Goal: Task Accomplishment & Management: Manage account settings

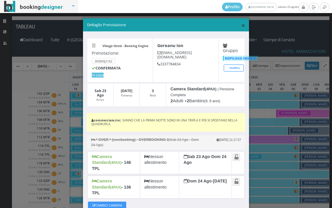
scroll to position [116, 0]
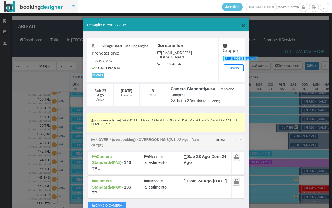
click at [241, 25] on span "×" at bounding box center [243, 25] width 4 height 10
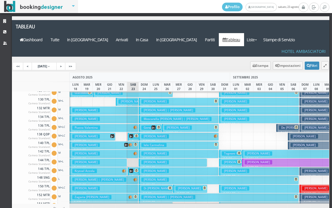
click at [126, 99] on h3 "Grotto Michela | Grotto Michela" at bounding box center [146, 101] width 54 height 4
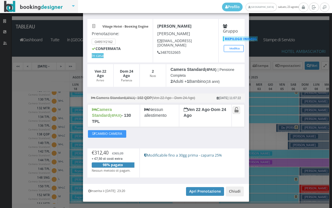
scroll to position [28, 0]
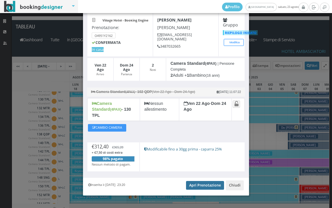
click at [186, 181] on link "Apri Prenotazione" at bounding box center [205, 185] width 38 height 9
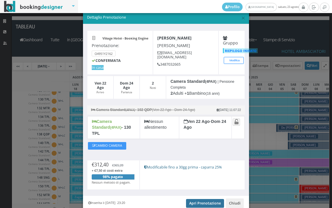
scroll to position [0, 0]
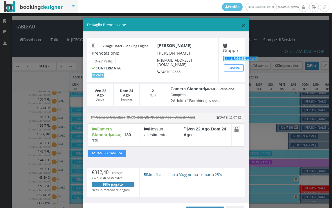
click at [241, 25] on span "×" at bounding box center [243, 25] width 4 height 10
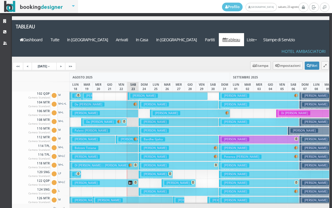
click at [150, 128] on h3 "Cardarelli Vincenza" at bounding box center [155, 130] width 28 height 4
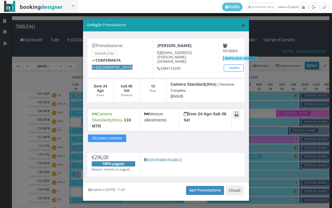
click at [241, 25] on span "×" at bounding box center [243, 25] width 4 height 10
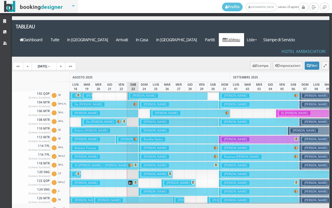
click at [153, 137] on h3 "Bardhe Gjeka" at bounding box center [153, 139] width 24 height 4
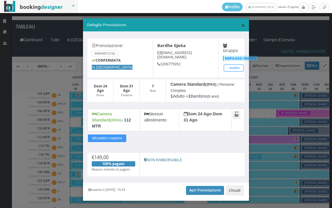
click at [241, 25] on span "×" at bounding box center [243, 25] width 4 height 10
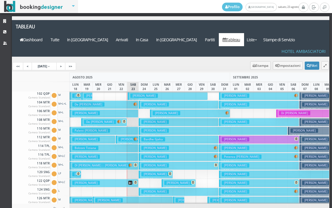
click at [155, 137] on h3 "Bardhe Gjeka" at bounding box center [153, 139] width 24 height 4
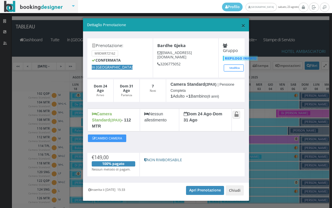
click at [241, 26] on span "×" at bounding box center [243, 25] width 4 height 10
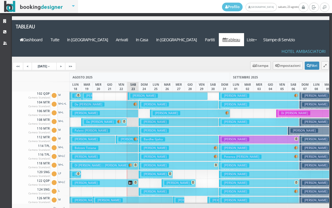
click at [162, 146] on h3 "Karpel David Doron" at bounding box center [155, 148] width 28 height 4
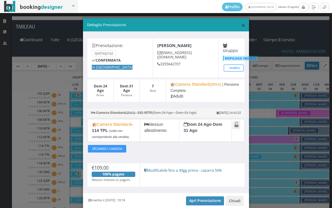
click at [241, 24] on span "×" at bounding box center [243, 25] width 4 height 10
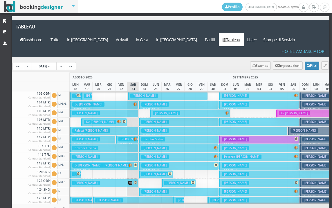
click at [153, 155] on h3 "Spadoni Cristian" at bounding box center [155, 157] width 28 height 4
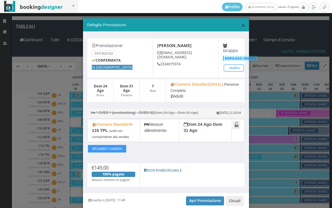
click at [241, 26] on span "×" at bounding box center [243, 25] width 4 height 10
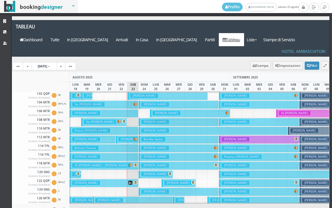
click at [169, 161] on button "Cirillo Rosaria € 249.00 7 notti 2 Adulti" at bounding box center [179, 165] width 80 height 8
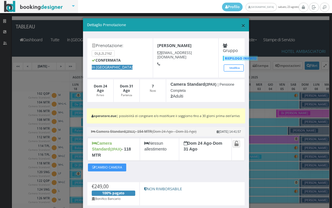
click at [242, 29] on span "×" at bounding box center [243, 25] width 4 height 10
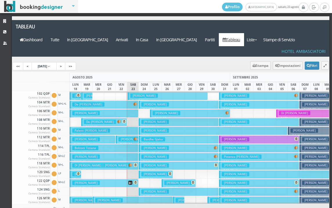
click at [155, 172] on h3 "Lucarelli Stanislao" at bounding box center [155, 174] width 28 height 4
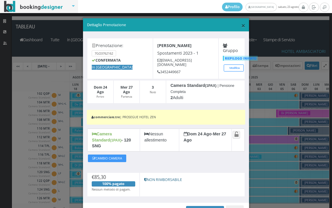
click at [241, 26] on span "×" at bounding box center [243, 25] width 4 height 10
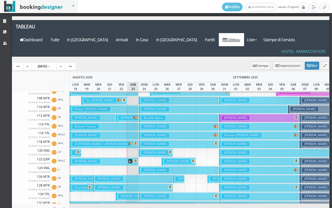
scroll to position [29, 0]
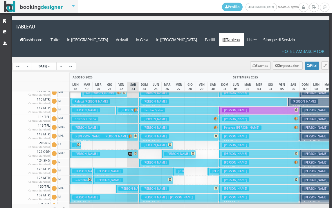
click at [144, 185] on button "Santini Giulia € 334.00 7 notti 2 Adulti + 1 Bambino (4 anni)" at bounding box center [179, 189] width 80 height 8
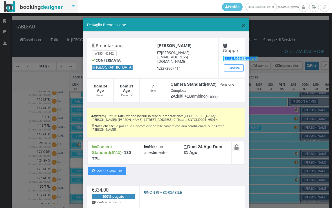
click at [242, 27] on span "×" at bounding box center [243, 25] width 4 height 10
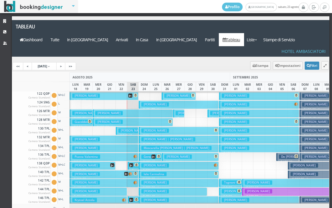
scroll to position [116, 0]
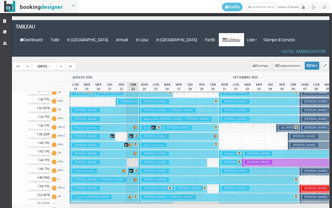
click at [152, 108] on h3 "Marconetti Luigi | Sementilli Sandra" at bounding box center [168, 110] width 54 height 4
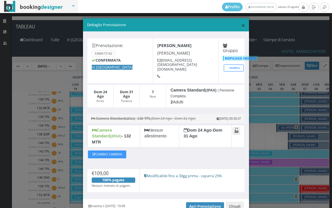
click at [241, 29] on span "×" at bounding box center [243, 25] width 4 height 10
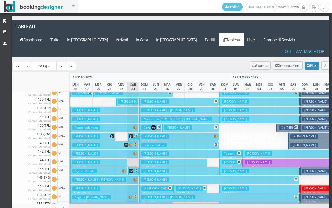
click at [157, 117] on h3 "Moscarella Livadaru Andrea | Moscarella Livadaru Andrea" at bounding box center [176, 119] width 70 height 4
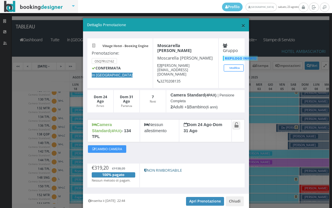
click at [241, 27] on span "×" at bounding box center [243, 25] width 4 height 10
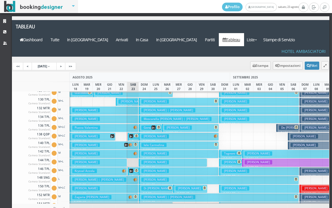
click at [145, 134] on h3 "Guetti Eliseo" at bounding box center [155, 136] width 28 height 4
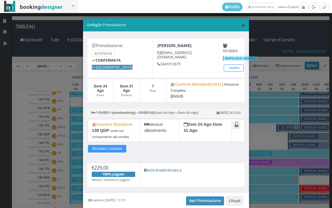
click at [241, 25] on span "×" at bounding box center [243, 25] width 4 height 10
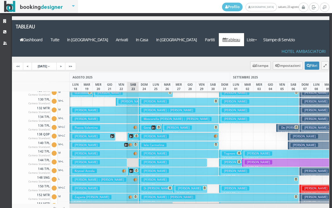
click at [152, 143] on h3 "Iele Carmelina" at bounding box center [153, 145] width 25 height 4
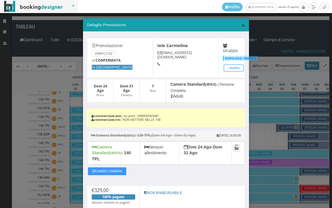
click at [241, 24] on span "×" at bounding box center [243, 25] width 4 height 10
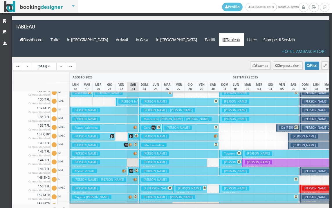
click at [167, 160] on h3 "Castiglia Cristina" at bounding box center [155, 162] width 28 height 4
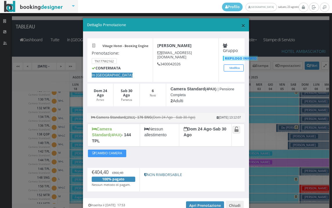
click at [241, 25] on span "×" at bounding box center [243, 25] width 4 height 10
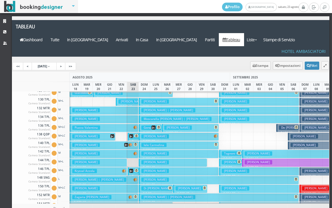
click at [167, 141] on button "Iele Carmelina € 329.00 7 notti 2 Adulti" at bounding box center [179, 145] width 80 height 8
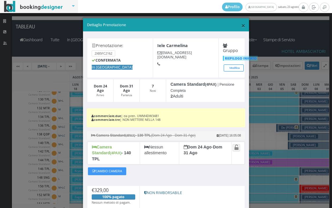
click at [241, 26] on span "×" at bounding box center [243, 25] width 4 height 10
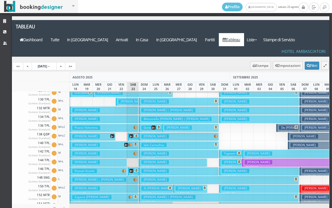
click at [147, 169] on h3 "Malagoli Carla" at bounding box center [155, 171] width 28 height 4
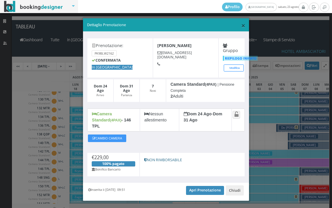
click at [241, 26] on span "×" at bounding box center [243, 25] width 4 height 10
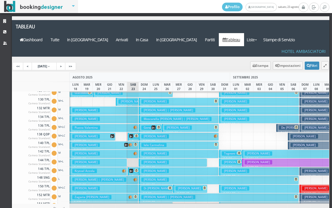
click at [147, 125] on h3 "Goreanu Ion" at bounding box center [152, 127] width 22 height 4
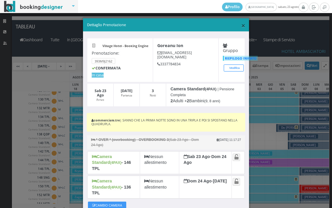
click at [241, 26] on span "×" at bounding box center [243, 25] width 4 height 10
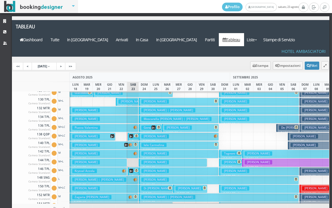
click at [146, 125] on h3 "Goreanu Ion" at bounding box center [152, 127] width 22 height 4
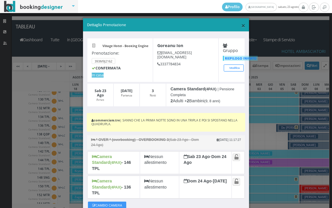
click at [241, 27] on span "×" at bounding box center [243, 25] width 4 height 10
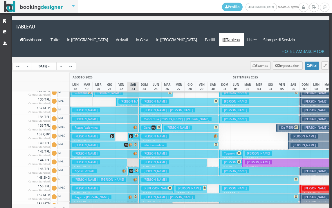
click at [145, 134] on h3 "Guetti Eliseo" at bounding box center [155, 136] width 28 height 4
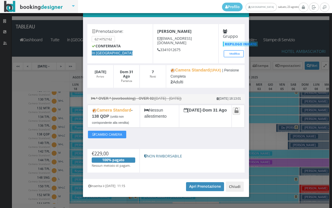
scroll to position [24, 0]
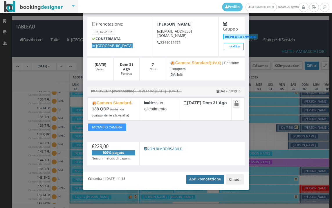
click at [191, 182] on link "Apri Prenotazione" at bounding box center [205, 179] width 38 height 9
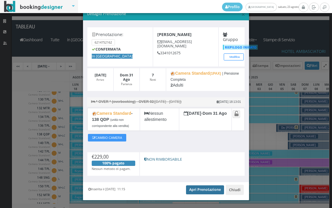
scroll to position [0, 0]
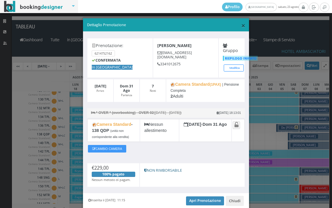
click at [241, 24] on span "×" at bounding box center [243, 25] width 4 height 10
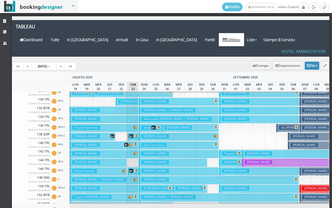
click at [149, 160] on h3 "Castiglia Cristina" at bounding box center [155, 162] width 28 height 4
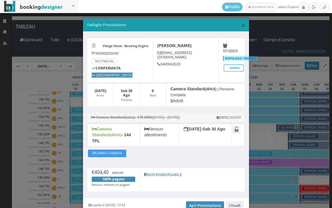
click at [241, 29] on span "×" at bounding box center [243, 25] width 4 height 10
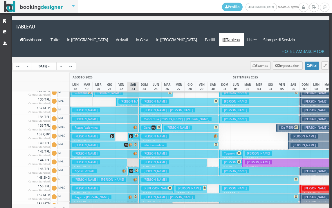
click at [149, 169] on h3 "Malagoli Carla" at bounding box center [155, 171] width 28 height 4
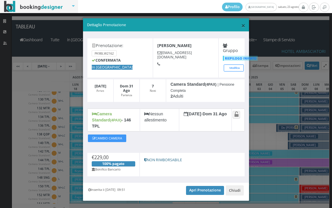
click at [241, 26] on span "×" at bounding box center [243, 25] width 4 height 10
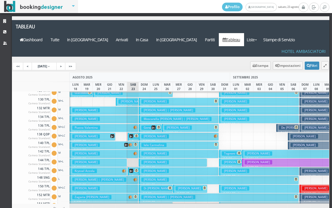
click at [147, 177] on h3 "Bastianello Luisa" at bounding box center [155, 179] width 28 height 4
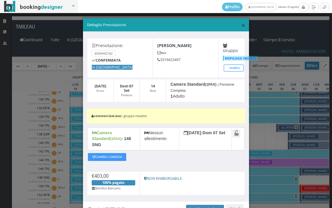
click at [242, 23] on span "×" at bounding box center [243, 25] width 4 height 10
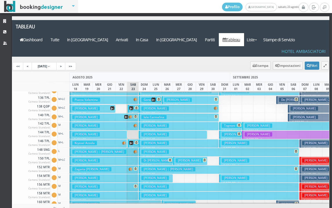
scroll to position [145, 0]
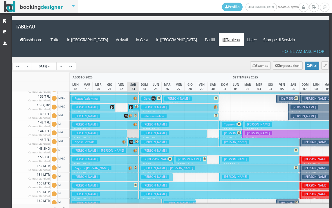
click at [156, 157] on h3 "Di Capua Antonio | Di Capua Antonio" at bounding box center [172, 159] width 62 height 4
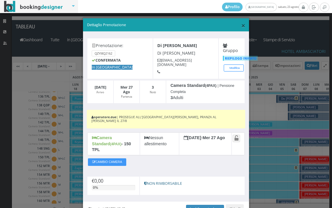
click at [241, 30] on span "×" at bounding box center [243, 25] width 4 height 10
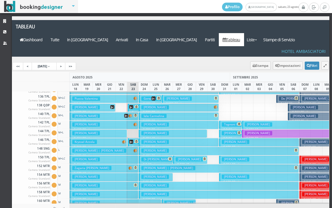
click at [152, 166] on h3 "Ros Lorenzo | Ros Flavio Dal Corso" at bounding box center [168, 168] width 54 height 4
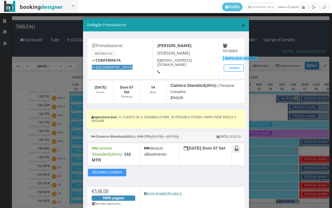
click at [241, 24] on span "×" at bounding box center [243, 25] width 4 height 10
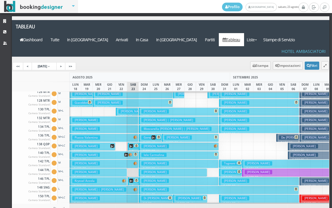
scroll to position [116, 0]
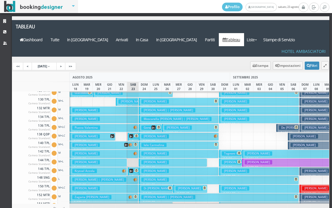
click at [148, 134] on h3 "Guetti Eliseo" at bounding box center [155, 136] width 28 height 4
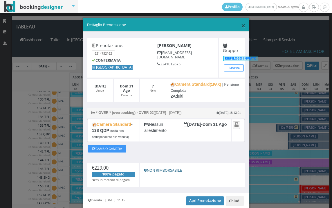
click at [242, 26] on span "×" at bounding box center [243, 25] width 4 height 10
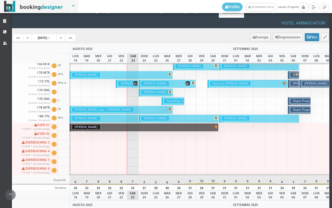
scroll to position [261, 0]
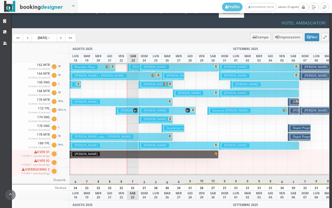
click at [156, 108] on h3 "Catalano Giorgio" at bounding box center [155, 110] width 28 height 4
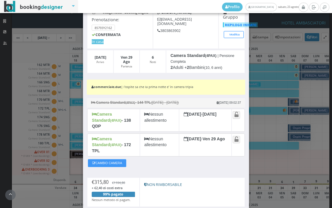
scroll to position [70, 0]
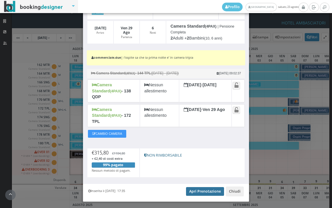
click at [190, 187] on link "Apri Prenotazione" at bounding box center [205, 191] width 38 height 9
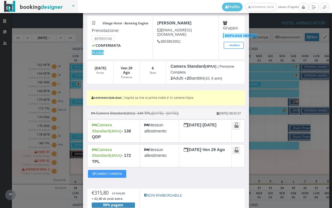
scroll to position [0, 0]
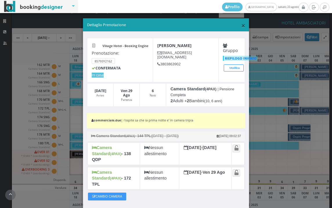
click at [241, 28] on span "×" at bounding box center [243, 25] width 4 height 10
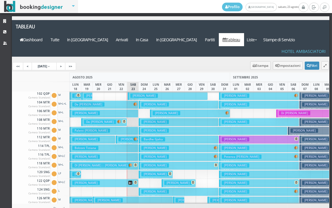
click at [108, 125] on p "€ 367.00 4 notti" at bounding box center [105, 127] width 42 height 5
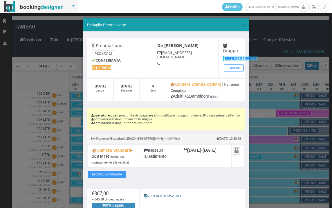
scroll to position [63, 0]
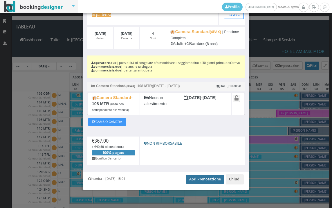
click at [202, 179] on link "Apri Prenotazione" at bounding box center [205, 179] width 38 height 9
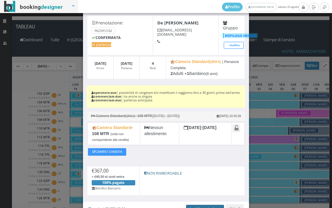
scroll to position [0, 0]
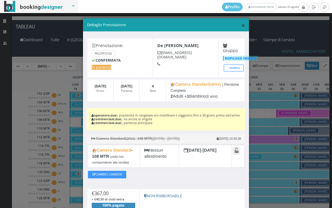
click at [241, 27] on span "×" at bounding box center [243, 25] width 4 height 10
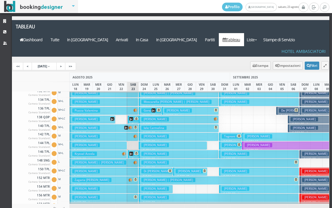
scroll to position [145, 0]
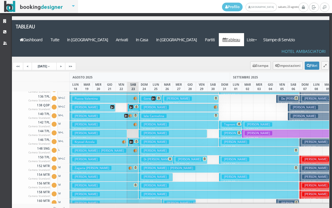
click at [98, 175] on h3 "Dalla Valle Francesca" at bounding box center [86, 177] width 28 height 4
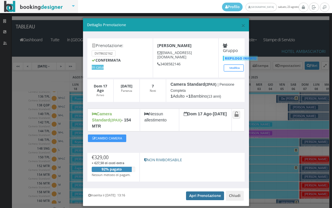
scroll to position [11, 0]
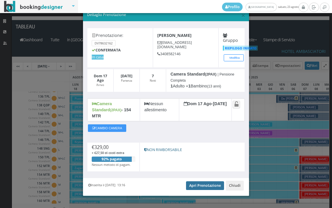
click at [201, 181] on link "Apri Prenotazione" at bounding box center [205, 185] width 38 height 9
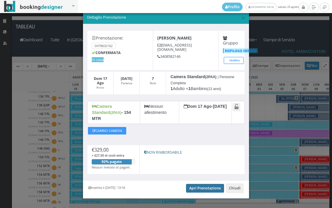
scroll to position [0, 0]
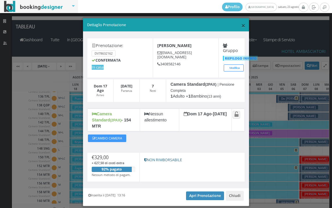
click at [241, 23] on span "×" at bounding box center [243, 25] width 4 height 10
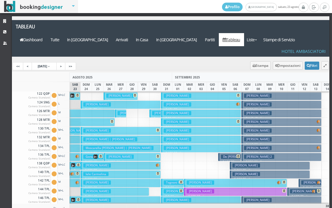
scroll to position [0, 58]
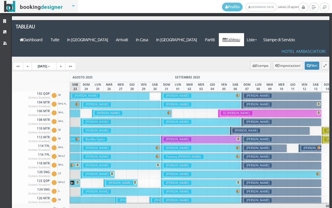
click at [101, 163] on h3 "Cirillo Rosaria" at bounding box center [97, 165] width 28 height 4
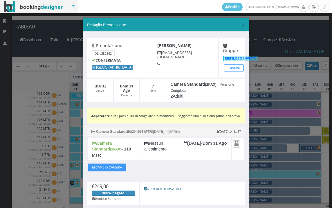
scroll to position [42, 0]
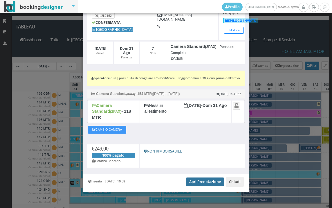
click at [208, 178] on link "Apri Prenotazione" at bounding box center [205, 181] width 38 height 9
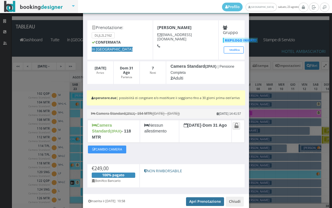
scroll to position [0, 0]
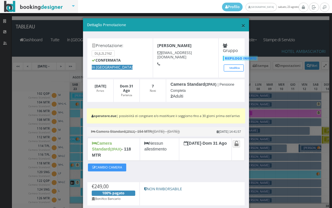
click at [241, 26] on span "×" at bounding box center [243, 25] width 4 height 10
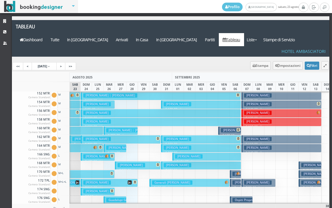
scroll to position [232, 58]
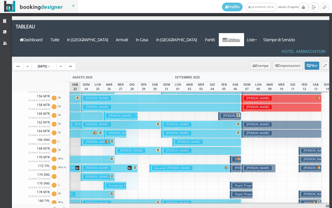
drag, startPoint x: 132, startPoint y: 187, endPoint x: 110, endPoint y: 190, distance: 22.3
click at [110, 190] on div "102 QDP Camera Standard Cam. 102 QDP sporca Segna come pulita Segna come sporca…" at bounding box center [171, 147] width 318 height 112
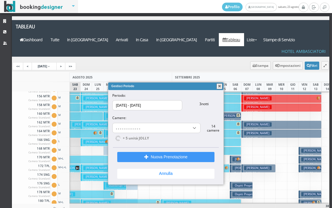
click at [220, 86] on button "button" at bounding box center [220, 86] width 6 height 6
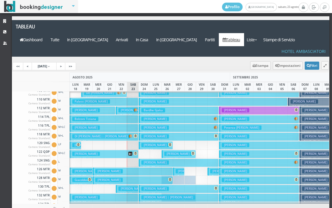
click at [100, 134] on h3 "DI TULLIO GRAZIA | Di Tullo Grazia" at bounding box center [101, 136] width 58 height 4
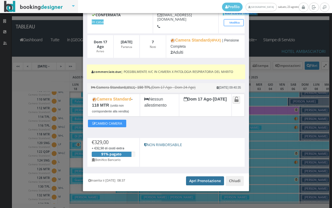
click at [197, 179] on link "Apri Prenotazione" at bounding box center [205, 180] width 38 height 9
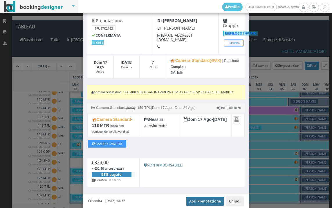
scroll to position [0, 0]
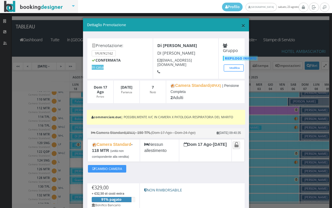
click at [241, 25] on span "×" at bounding box center [243, 25] width 4 height 10
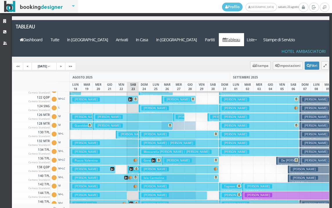
scroll to position [116, 0]
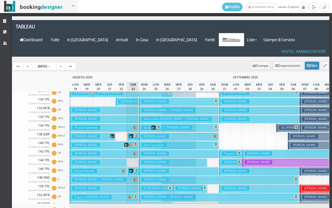
click at [102, 150] on button "Dadda Pietro € 199.00 7 notti 2 Adulti" at bounding box center [104, 154] width 69 height 8
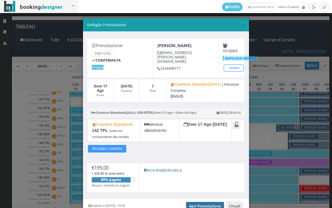
click at [205, 205] on link "Apri Prenotazione" at bounding box center [205, 206] width 38 height 9
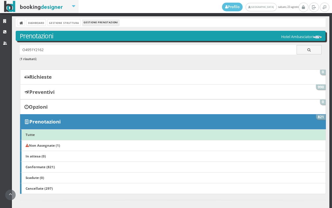
scroll to position [349, 0]
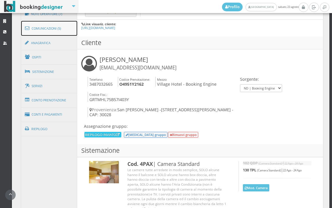
click at [52, 25] on link "Comunicazioni (5)" at bounding box center [49, 28] width 56 height 15
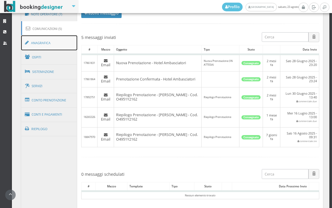
click at [51, 37] on link "Anagrafica" at bounding box center [49, 42] width 56 height 15
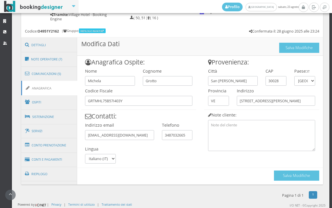
scroll to position [297, 0]
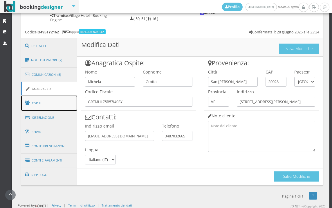
click at [46, 101] on link "Ospiti" at bounding box center [49, 103] width 56 height 15
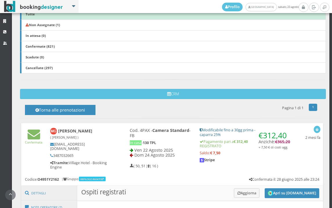
scroll to position [40, 0]
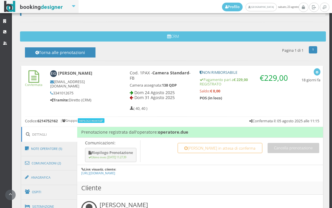
scroll to position [419, 0]
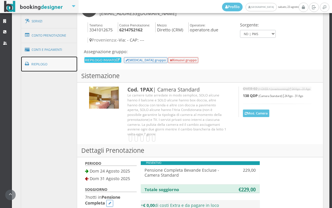
click at [62, 60] on link "Riepilogo" at bounding box center [49, 64] width 56 height 15
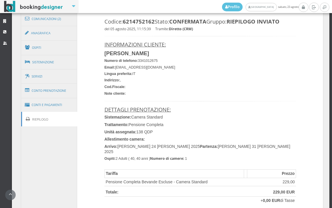
scroll to position [291, 0]
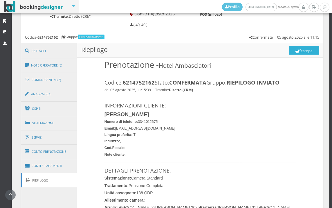
click at [299, 52] on button "Stampa" at bounding box center [304, 50] width 30 height 9
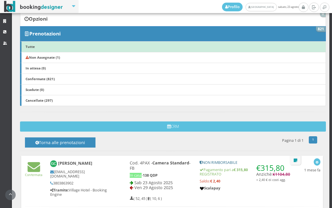
scroll to position [134, 0]
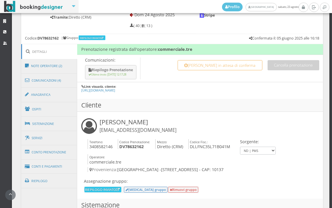
scroll to position [290, 0]
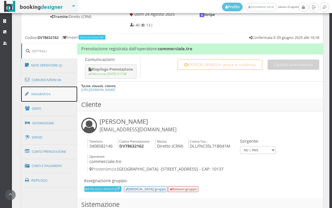
click at [60, 100] on link "Anagrafica" at bounding box center [49, 94] width 56 height 15
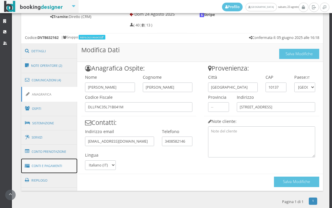
click at [47, 168] on link "Conti e Pagamenti" at bounding box center [49, 166] width 56 height 15
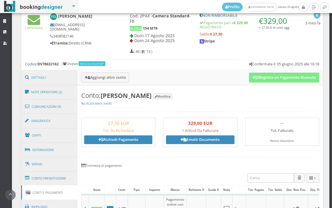
scroll to position [193, 0]
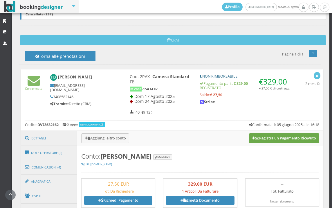
click at [256, 135] on button "Registra un Pagamento Ricevuto" at bounding box center [284, 138] width 70 height 10
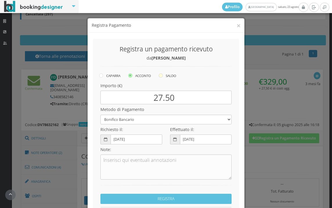
click at [159, 77] on label "SALDO" at bounding box center [167, 75] width 17 height 7
radio input "true"
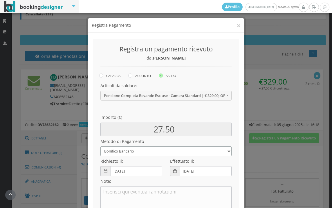
click at [160, 150] on select "Bonifico Bancario BONIFICO SUM UP Contanti Assegno Bancario Assegno Circolare V…" at bounding box center [165, 151] width 131 height 10
select select
click at [100, 146] on select "Bonifico Bancario BONIFICO SUM UP Contanti Assegno Bancario Assegno Circolare V…" at bounding box center [165, 151] width 131 height 10
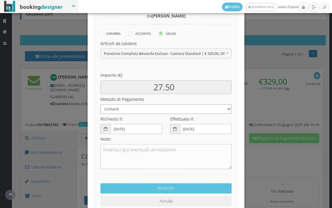
scroll to position [79, 0]
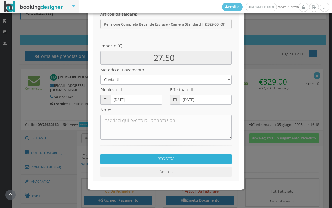
click at [178, 156] on button "REGISTRA" at bounding box center [165, 159] width 131 height 10
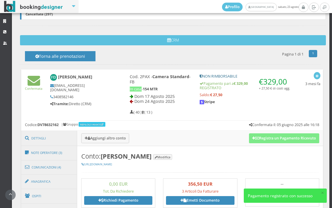
scroll to position [323, 0]
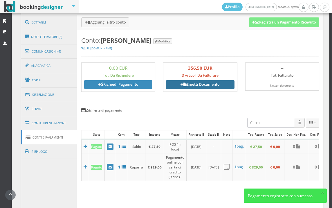
click at [218, 85] on link "Emetti Documento" at bounding box center [200, 84] width 68 height 9
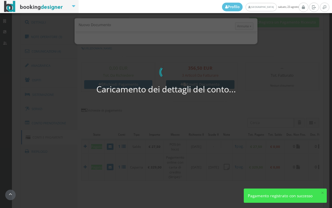
select select "PF"
select select "TORINO"
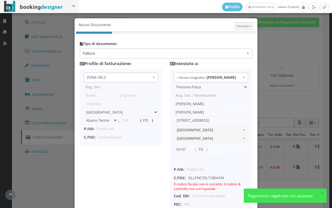
type input "ZONA SRLS"
type input "[PERSON_NAME] Durante, 8"
select select "Frattamaggiore"
type input "80027"
type input "NA"
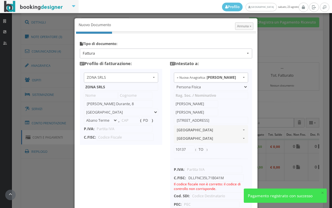
type input "10356321215"
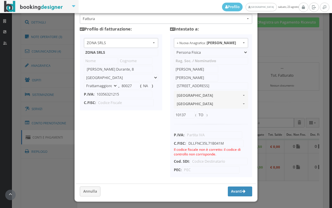
scroll to position [24, 0]
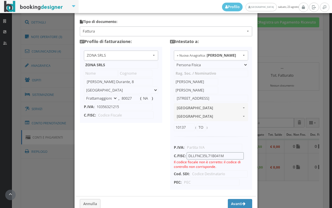
click at [203, 156] on input "DLLFNC35L71B041M" at bounding box center [215, 155] width 57 height 7
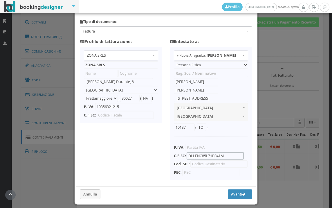
scroll to position [46, 0]
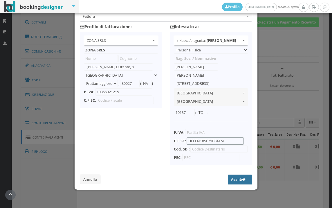
type input "DLLFNC85L71B041M"
click at [233, 181] on button "Avanti" at bounding box center [240, 180] width 24 height 10
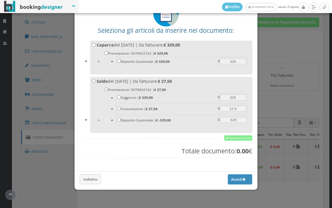
scroll to position [45, 0]
click at [92, 81] on input "Saldo del 23/08/2025 | Da fatturare: € 27,50 Prenotazione: DV78632162 | € 27,50…" at bounding box center [93, 81] width 3 height 3
checkbox input "true"
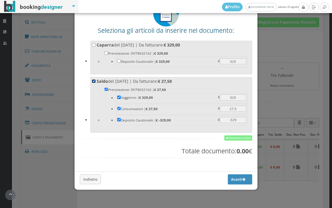
checkbox input "true"
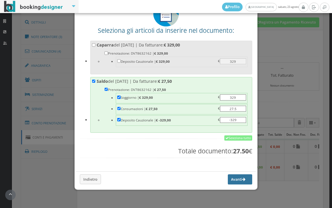
click at [228, 177] on button "Avanti" at bounding box center [240, 179] width 24 height 10
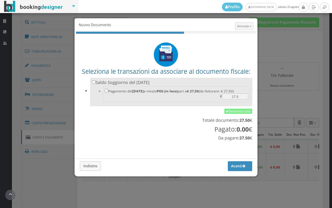
scroll to position [0, 0]
click at [100, 165] on button "Indietro" at bounding box center [90, 166] width 21 height 10
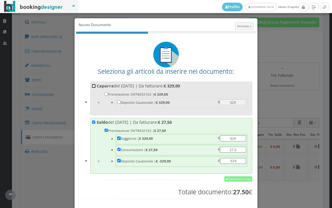
click at [92, 85] on input "Caparra del 03/06/2025 | Da fatturare: € 329,00 Prenotazione: DV78632162 | € 32…" at bounding box center [93, 85] width 3 height 3
checkbox input "true"
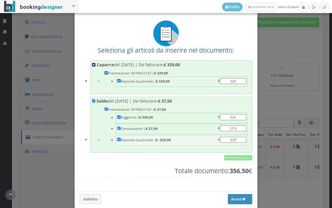
scroll to position [45, 0]
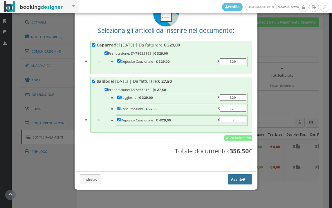
drag, startPoint x: 227, startPoint y: 180, endPoint x: 235, endPoint y: 147, distance: 34.1
click at [228, 180] on button "Avanti" at bounding box center [240, 179] width 24 height 10
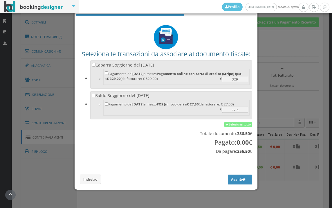
scroll to position [19, 0]
click at [234, 126] on link "Seleziona tutto" at bounding box center [239, 124] width 28 height 5
checkbox input "true"
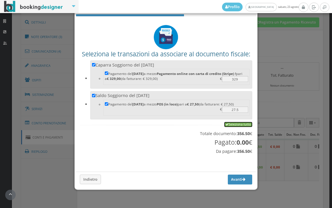
checkbox input "true"
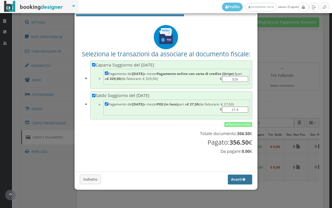
click at [238, 179] on button "Avanti" at bounding box center [240, 180] width 24 height 10
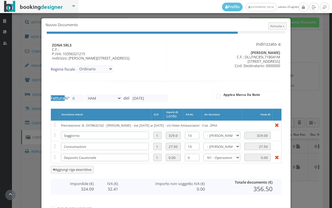
type input "512"
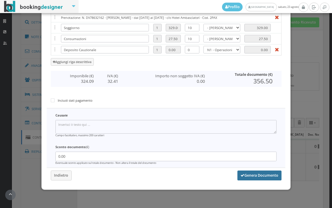
click at [261, 178] on button "Genera Documento" at bounding box center [260, 175] width 44 height 10
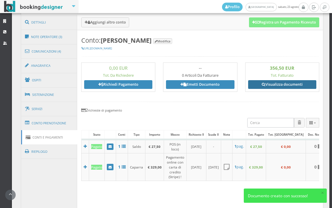
click at [281, 85] on link "Visualizza documenti" at bounding box center [282, 84] width 68 height 9
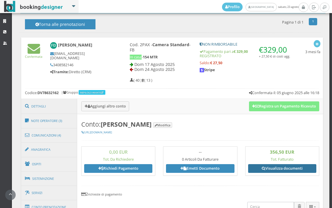
scroll to position [226, 0]
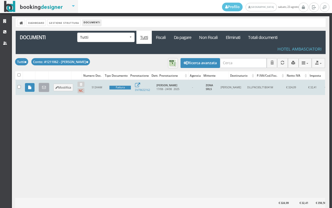
click at [46, 87] on link at bounding box center [44, 87] width 11 height 9
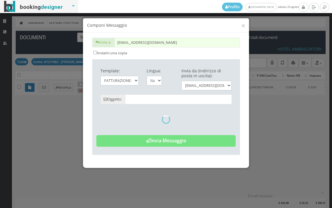
type input "Copia di cortesia: Fattura da ZONA SRLS - n. 512HAM del [DATE]"
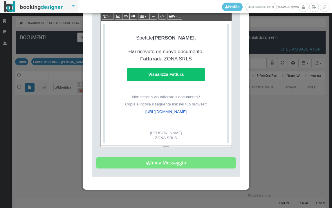
scroll to position [135, 0]
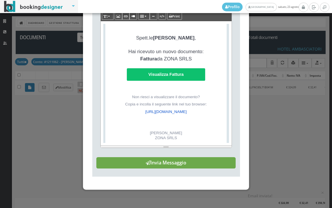
click at [200, 159] on button "Invia Messaggio" at bounding box center [165, 163] width 139 height 12
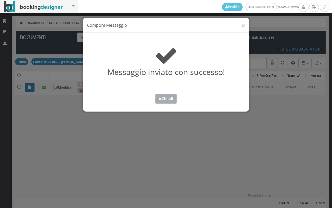
click at [174, 100] on button "Chiudi" at bounding box center [165, 99] width 21 height 10
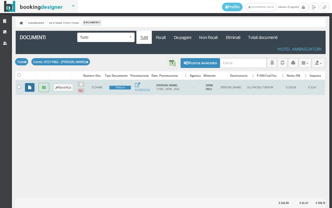
click at [30, 87] on icon at bounding box center [29, 88] width 3 height 4
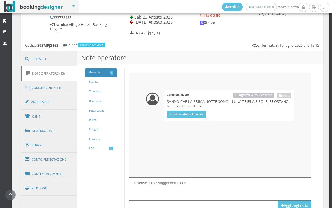
scroll to position [185, 0]
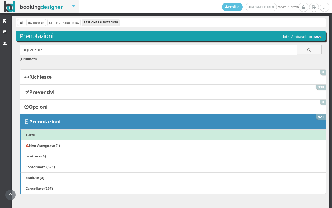
scroll to position [193, 0]
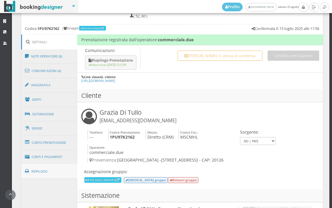
scroll to position [323, 0]
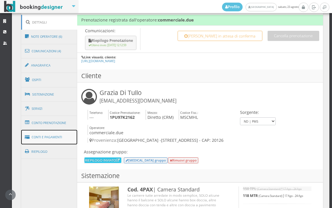
click at [56, 135] on link "Conti e Pagamenti" at bounding box center [49, 137] width 56 height 15
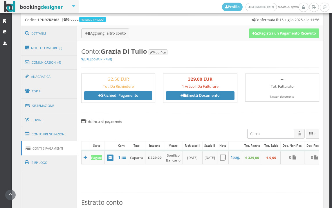
scroll to position [290, 0]
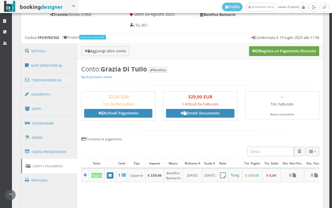
click at [272, 54] on button "Registra un Pagamento Ricevuto" at bounding box center [284, 51] width 70 height 10
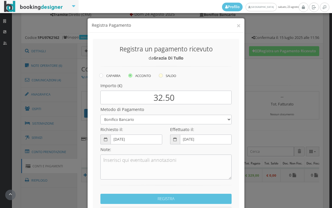
click at [161, 77] on icon at bounding box center [161, 75] width 4 height 4
radio input "true"
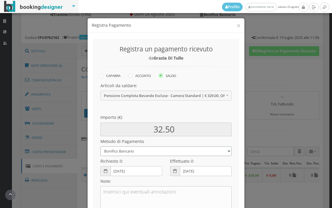
click at [139, 151] on select "Bonifico Bancario BONIFICO SUM UP Contanti Assegno Bancario Assegno Circolare V…" at bounding box center [165, 151] width 131 height 10
click at [237, 26] on button "×" at bounding box center [239, 25] width 4 height 7
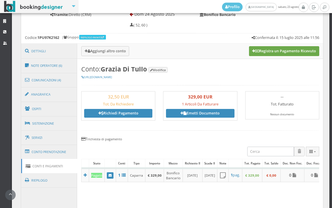
click at [278, 50] on button "Registra un Pagamento Ricevuto" at bounding box center [284, 51] width 70 height 10
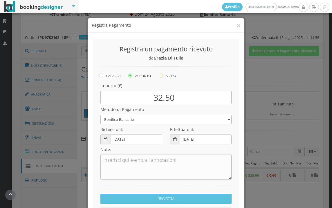
click at [161, 75] on icon at bounding box center [161, 75] width 4 height 4
radio input "true"
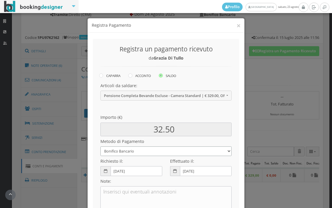
click at [141, 153] on select "Bonifico Bancario BONIFICO SUM UP Contanti Assegno Bancario Assegno Circolare V…" at bounding box center [165, 151] width 131 height 10
select select
click at [100, 146] on select "Bonifico Bancario BONIFICO SUM UP Contanti Assegno Bancario Assegno Circolare V…" at bounding box center [165, 151] width 131 height 10
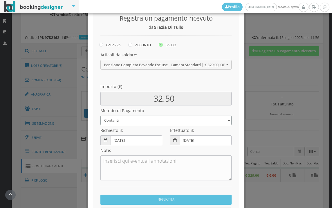
scroll to position [79, 0]
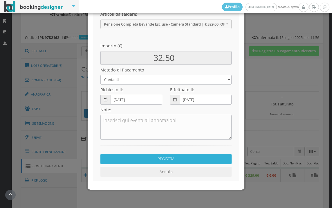
click at [178, 160] on button "REGISTRA" at bounding box center [165, 159] width 131 height 10
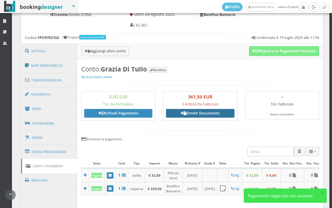
click at [207, 112] on link "Emetti Documento" at bounding box center [200, 113] width 68 height 9
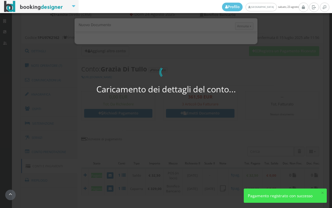
select select "PF"
select select "MILANO"
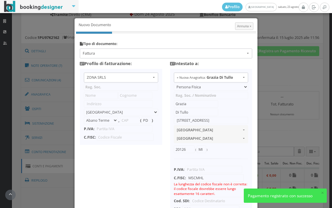
type input "ZONA SRLS"
type input "[PERSON_NAME] Durante, 8"
select select "Frattamaggiore"
type input "80027"
type input "NA"
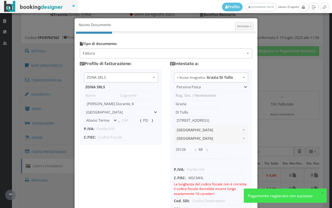
type input "10356321215"
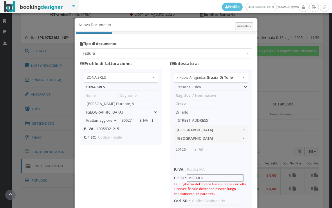
drag, startPoint x: 204, startPoint y: 180, endPoint x: 183, endPoint y: 179, distance: 20.9
click at [183, 179] on li "C.FISC: MSCMHL La lunghezza del codice fiscale non è corretta: il codice fiscal…" at bounding box center [211, 184] width 74 height 23
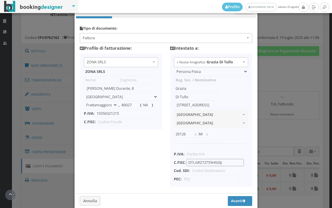
scroll to position [46, 0]
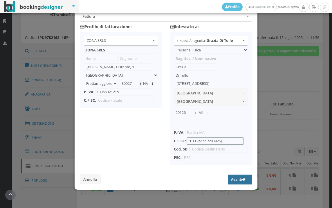
type input "DTLGRZ72T55H926J"
click at [228, 182] on button "Avanti" at bounding box center [240, 180] width 24 height 10
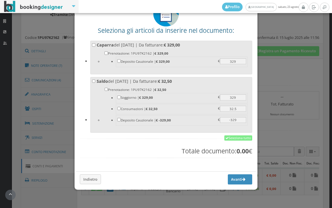
scroll to position [45, 0]
click at [238, 137] on link "Seleziona tutto" at bounding box center [239, 137] width 28 height 5
checkbox input "true"
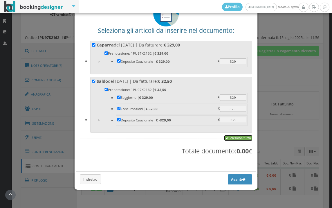
checkbox input "true"
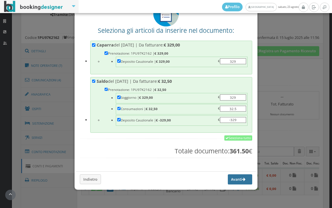
click at [233, 179] on button "Avanti" at bounding box center [240, 179] width 24 height 10
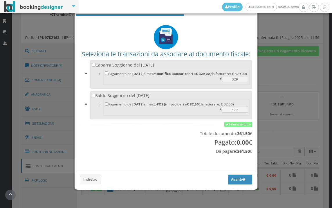
scroll to position [19, 0]
click at [232, 123] on link "Seleziona tutto" at bounding box center [239, 124] width 28 height 5
checkbox input "true"
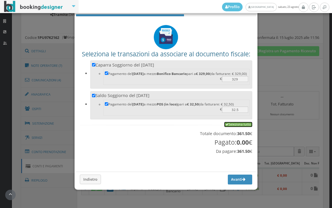
checkbox input "true"
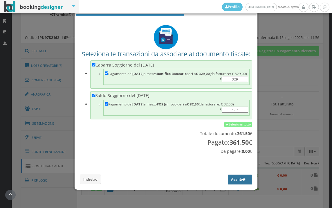
click at [229, 179] on button "Avanti" at bounding box center [240, 180] width 24 height 10
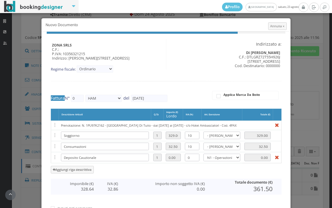
type input "513"
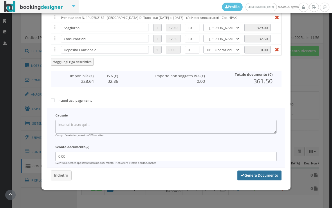
click at [261, 177] on button "Genera Documento" at bounding box center [260, 175] width 44 height 10
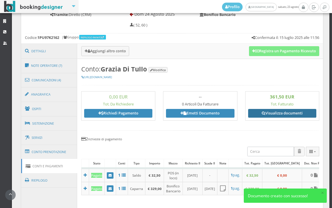
click at [283, 114] on link "Visualizza documenti" at bounding box center [282, 113] width 68 height 9
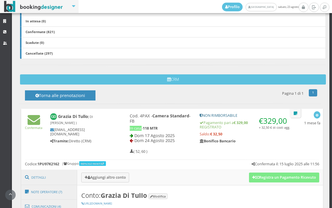
scroll to position [64, 0]
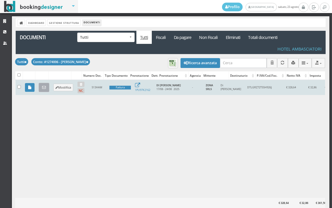
click at [43, 90] on link at bounding box center [44, 87] width 11 height 9
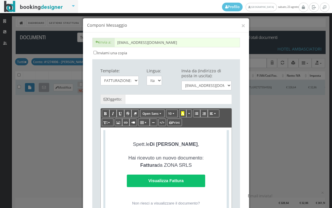
type input "Copia di cortesia: Fattura da ZONA SRLS - n. 513HAM del 23/08/2025"
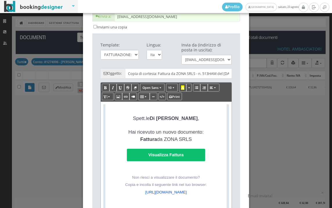
scroll to position [129, 0]
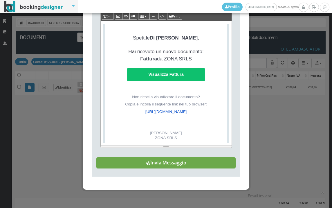
click at [196, 164] on button "Invia Messaggio" at bounding box center [165, 163] width 139 height 12
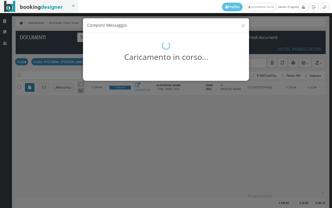
scroll to position [0, 0]
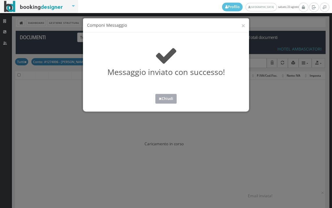
click at [161, 99] on icon at bounding box center [160, 99] width 3 height 4
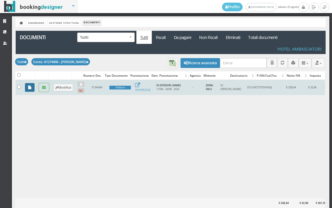
click at [30, 88] on icon at bounding box center [29, 88] width 3 height 4
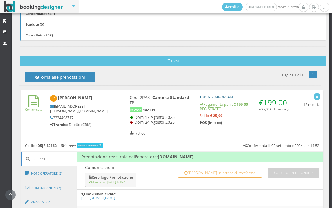
scroll to position [258, 0]
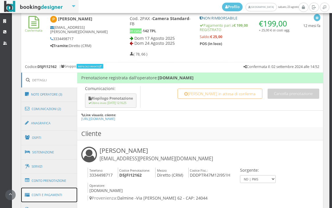
click at [61, 192] on link "Conti e Pagamenti" at bounding box center [49, 195] width 56 height 15
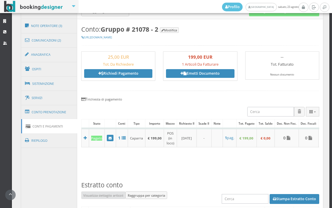
scroll to position [290, 0]
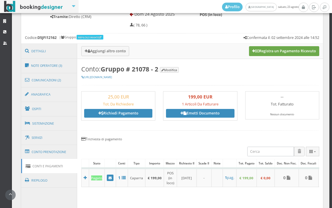
click at [281, 52] on button "Registra un Pagamento Ricevuto" at bounding box center [284, 51] width 70 height 10
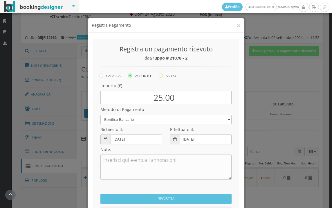
click at [160, 75] on icon at bounding box center [161, 75] width 4 height 4
radio input "true"
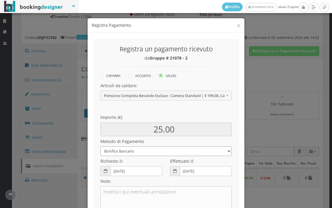
click at [141, 154] on select "Bonifico Bancario BONIFICO SUM UP Contanti Assegno Bancario Assegno Circolare V…" at bounding box center [165, 151] width 131 height 10
select select
click at [100, 146] on select "Bonifico Bancario BONIFICO SUM UP Contanti Assegno Bancario Assegno Circolare V…" at bounding box center [165, 151] width 131 height 10
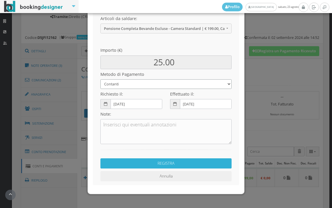
scroll to position [79, 0]
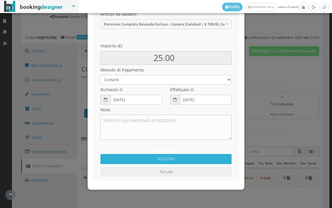
click at [174, 159] on button "REGISTRA" at bounding box center [165, 159] width 131 height 10
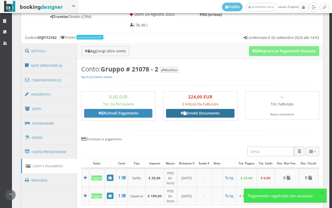
click at [206, 114] on link "Emetti Documento" at bounding box center [200, 113] width 68 height 9
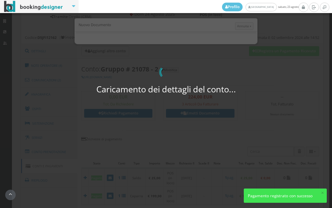
select select "PF"
select select "DALMINE"
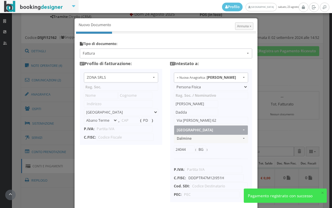
type input "ZONA SRLS"
type input "[PERSON_NAME] Durante, 8"
select select "Frattamaggiore"
type input "80027"
type input "NA"
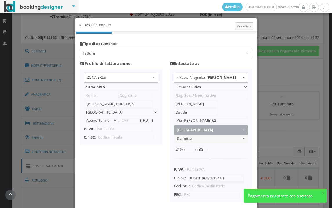
type input "10356321215"
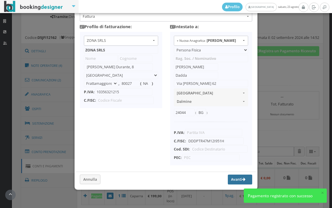
click at [228, 177] on button "Avanti" at bounding box center [240, 180] width 24 height 10
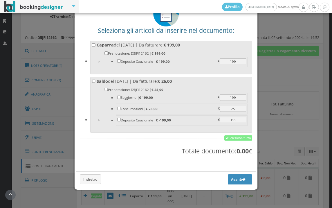
scroll to position [45, 0]
click at [234, 137] on link "Seleziona tutto" at bounding box center [239, 137] width 28 height 5
checkbox input "true"
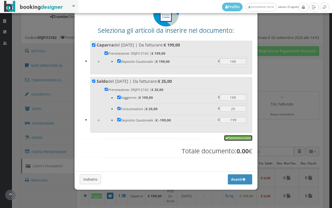
checkbox input "true"
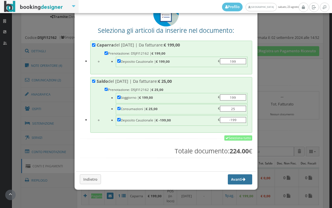
click at [231, 177] on button "Avanti" at bounding box center [240, 179] width 24 height 10
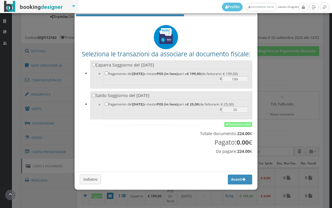
scroll to position [19, 0]
click at [232, 125] on link "Seleziona tutto" at bounding box center [239, 124] width 28 height 5
checkbox input "true"
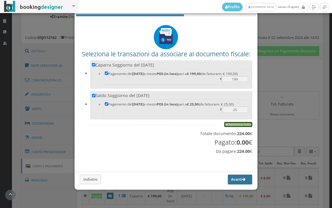
checkbox input "true"
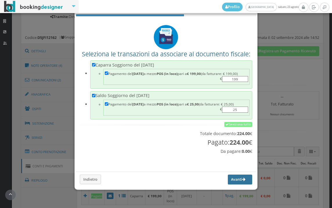
click at [234, 178] on button "Avanti" at bounding box center [240, 180] width 24 height 10
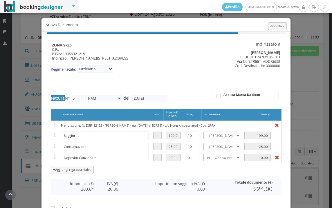
type input "514"
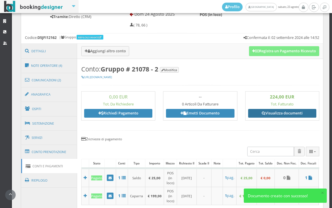
click at [271, 114] on link "Visualizza documenti" at bounding box center [282, 113] width 68 height 9
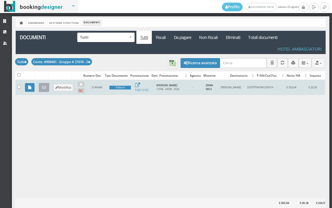
click at [45, 87] on icon at bounding box center [44, 88] width 4 height 4
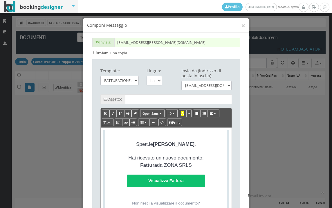
type input "Copia di cortesia: Fattura da ZONA SRLS - n. 514HAM del [DATE]"
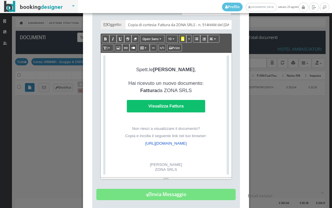
scroll to position [135, 0]
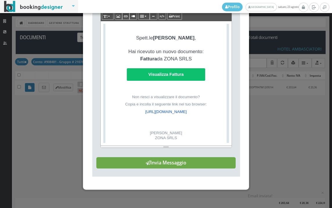
click at [175, 164] on button "Invia Messaggio" at bounding box center [165, 163] width 139 height 12
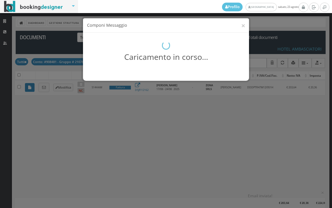
scroll to position [0, 0]
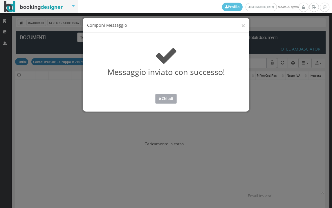
click at [167, 100] on button "Chiudi" at bounding box center [165, 99] width 21 height 10
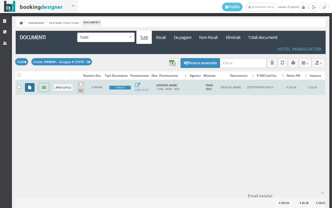
click at [30, 89] on icon at bounding box center [29, 88] width 3 height 4
